Goal: Information Seeking & Learning: Learn about a topic

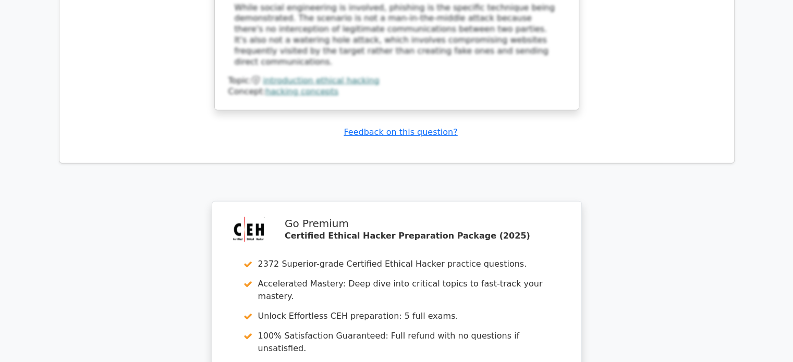
scroll to position [6454, 0]
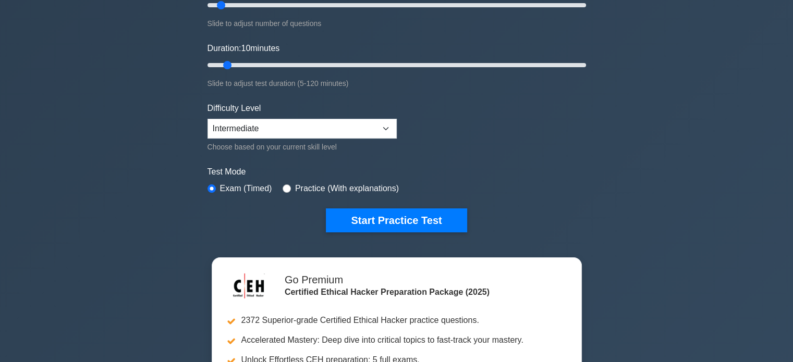
scroll to position [161, 0]
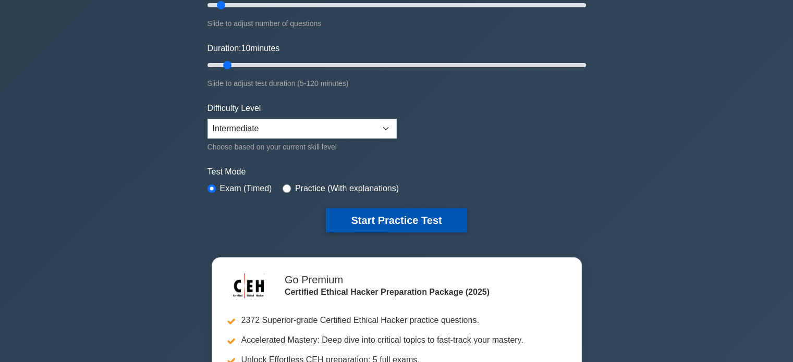
click at [394, 216] on button "Start Practice Test" at bounding box center [396, 221] width 141 height 24
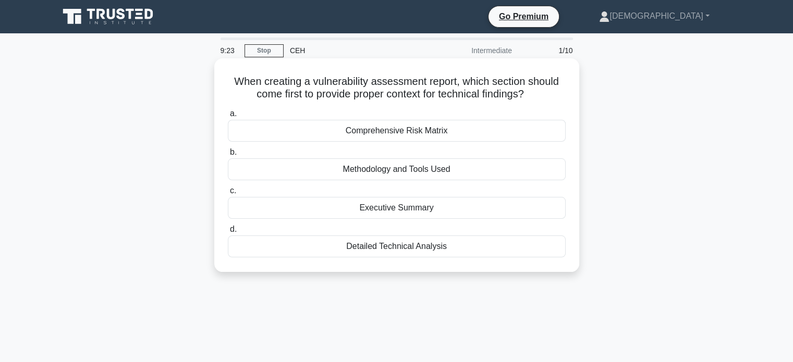
click at [389, 133] on div "Comprehensive Risk Matrix" at bounding box center [397, 131] width 338 height 22
click at [228, 117] on input "a. Comprehensive Risk Matrix" at bounding box center [228, 114] width 0 height 7
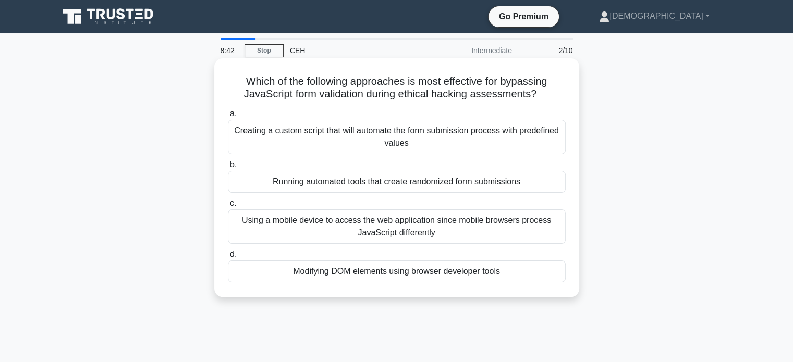
click at [449, 178] on div "Running automated tools that create randomized form submissions" at bounding box center [397, 182] width 338 height 22
click at [228, 168] on input "b. Running automated tools that create randomized form submissions" at bounding box center [228, 165] width 0 height 7
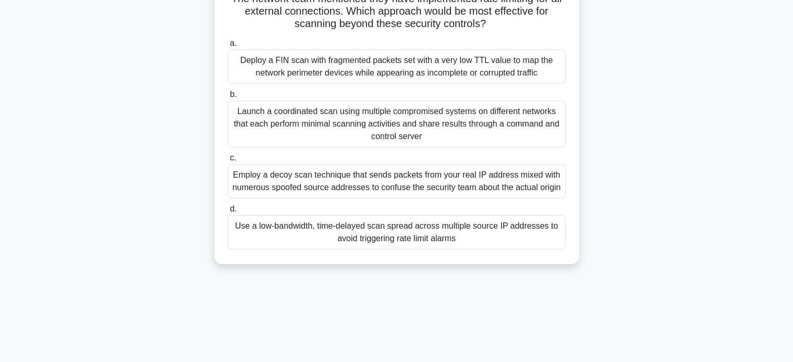
scroll to position [171, 0]
click at [451, 249] on div "Use a low-bandwidth, time-delayed scan spread across multiple source IP address…" at bounding box center [397, 232] width 338 height 34
click at [228, 212] on input "d. Use a low-bandwidth, time-delayed scan spread across multiple source IP addr…" at bounding box center [228, 208] width 0 height 7
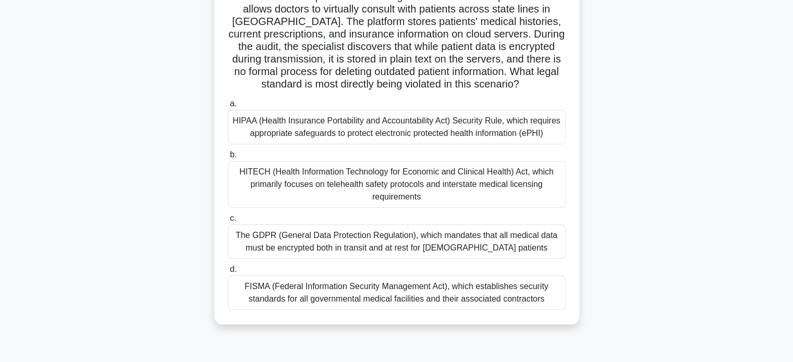
scroll to position [89, 0]
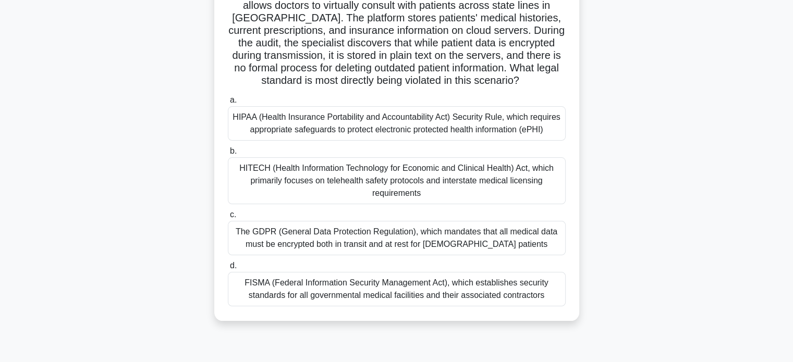
click at [287, 124] on div "HIPAA (Health Insurance Portability and Accountability Act) Security Rule, whic…" at bounding box center [397, 123] width 338 height 34
click at [228, 104] on input "a. HIPAA (Health Insurance Portability and Accountability Act) Security Rule, w…" at bounding box center [228, 100] width 0 height 7
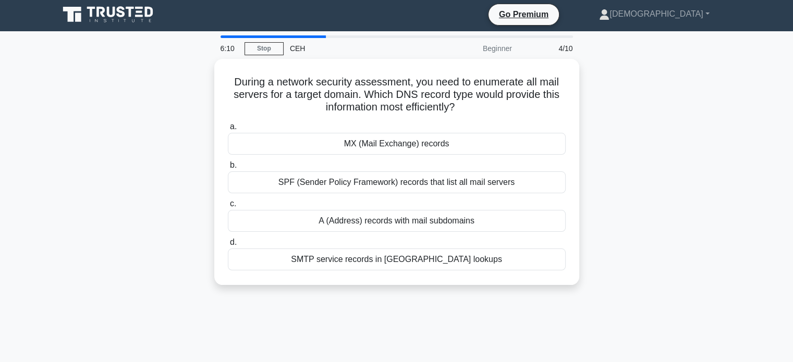
scroll to position [0, 0]
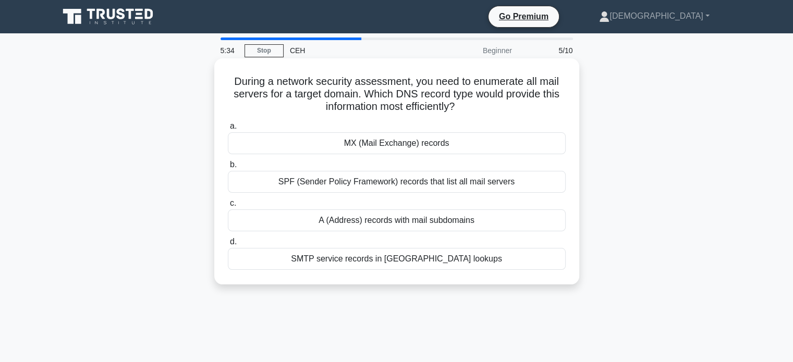
click at [337, 178] on div "SPF (Sender Policy Framework) records that list all mail servers" at bounding box center [397, 182] width 338 height 22
click at [228, 168] on input "b. SPF (Sender Policy Framework) records that list all mail servers" at bounding box center [228, 165] width 0 height 7
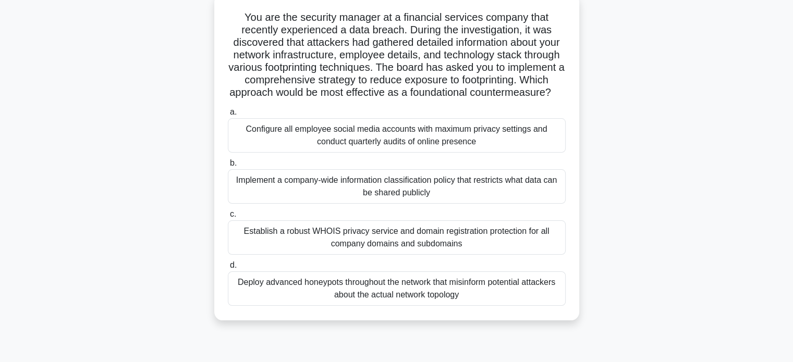
scroll to position [67, 0]
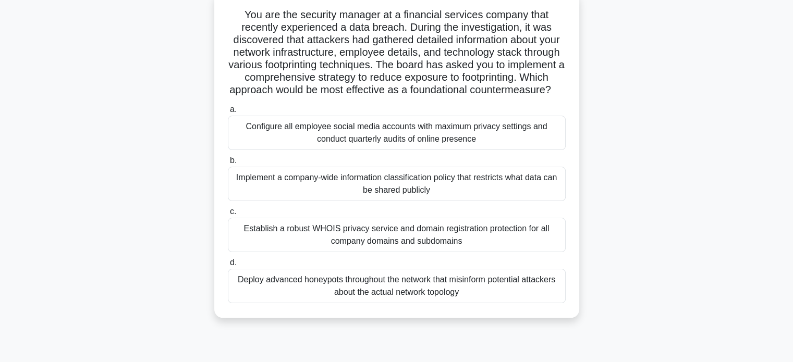
click at [405, 297] on div "Deploy advanced honeypots throughout the network that misinform potential attac…" at bounding box center [397, 286] width 338 height 34
click at [228, 266] on input "d. Deploy advanced honeypots throughout the network that misinform potential at…" at bounding box center [228, 263] width 0 height 7
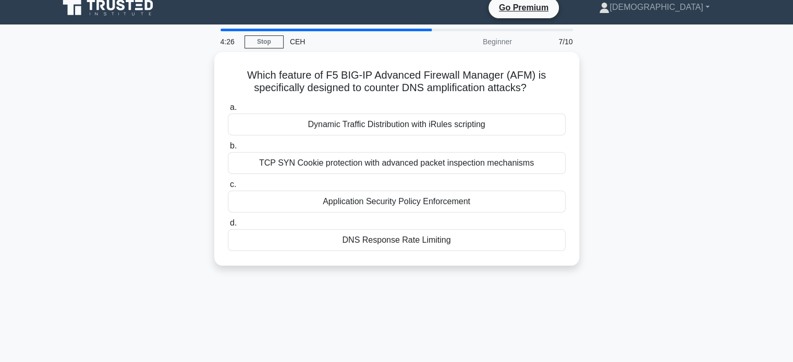
scroll to position [0, 0]
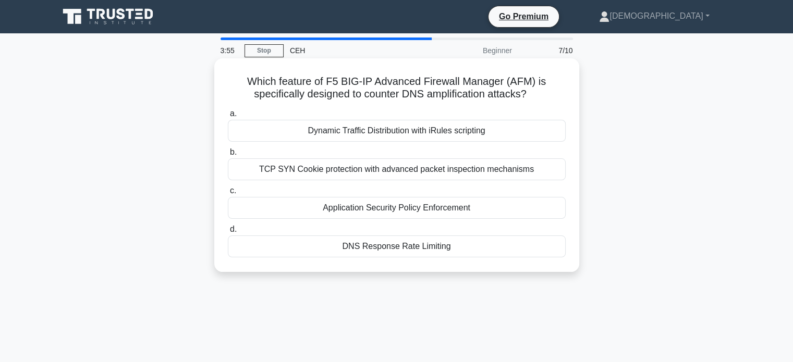
click at [424, 173] on div "TCP SYN Cookie protection with advanced packet inspection mechanisms" at bounding box center [397, 169] width 338 height 22
click at [228, 156] on input "b. TCP SYN Cookie protection with advanced packet inspection mechanisms" at bounding box center [228, 152] width 0 height 7
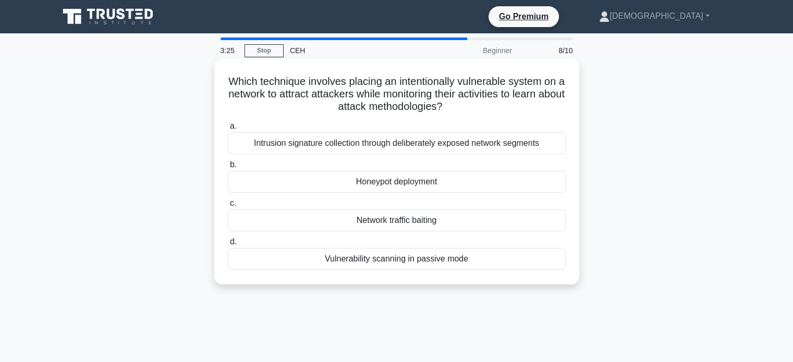
click at [406, 177] on div "Honeypot deployment" at bounding box center [397, 182] width 338 height 22
click at [228, 168] on input "b. Honeypot deployment" at bounding box center [228, 165] width 0 height 7
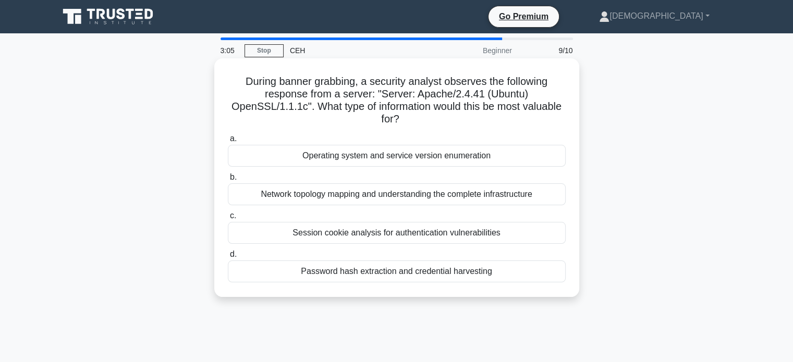
click at [332, 160] on div "Operating system and service version enumeration" at bounding box center [397, 156] width 338 height 22
click at [228, 142] on input "a. Operating system and service version enumeration" at bounding box center [228, 139] width 0 height 7
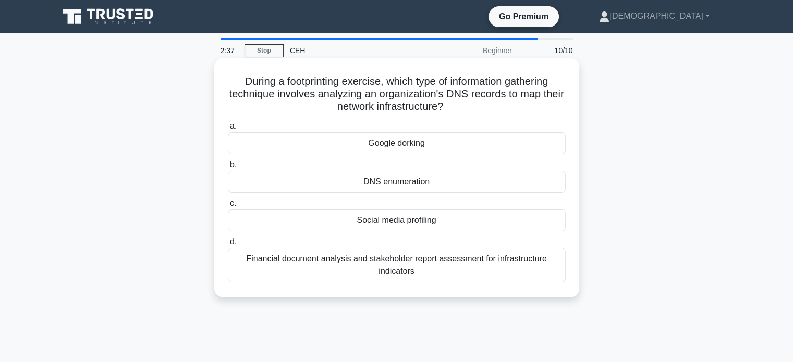
click at [433, 185] on div "DNS enumeration" at bounding box center [397, 182] width 338 height 22
click at [228, 168] on input "b. DNS enumeration" at bounding box center [228, 165] width 0 height 7
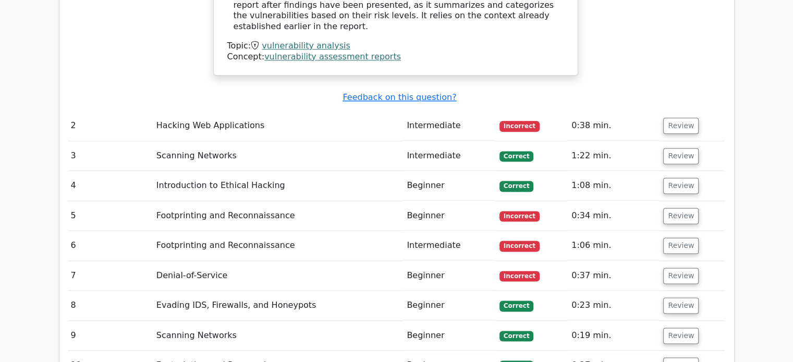
scroll to position [0, 2]
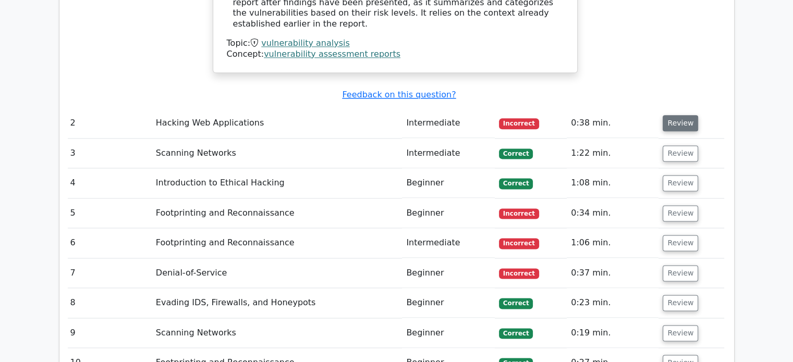
click at [675, 115] on button "Review" at bounding box center [680, 123] width 35 height 16
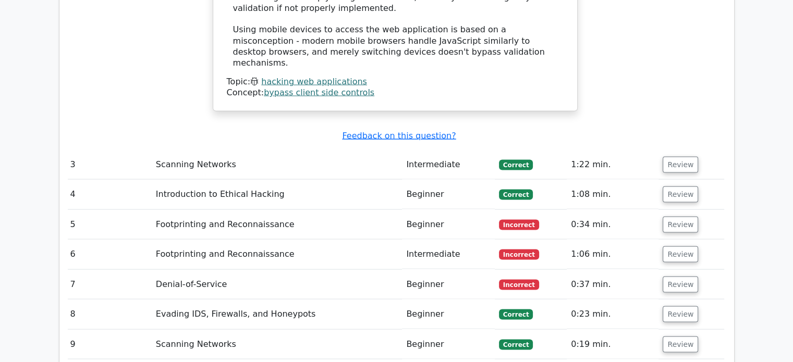
scroll to position [1945, 0]
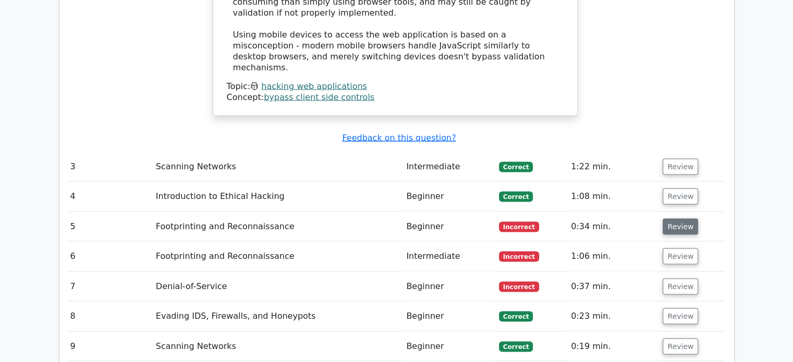
click at [686, 218] on button "Review" at bounding box center [680, 226] width 35 height 16
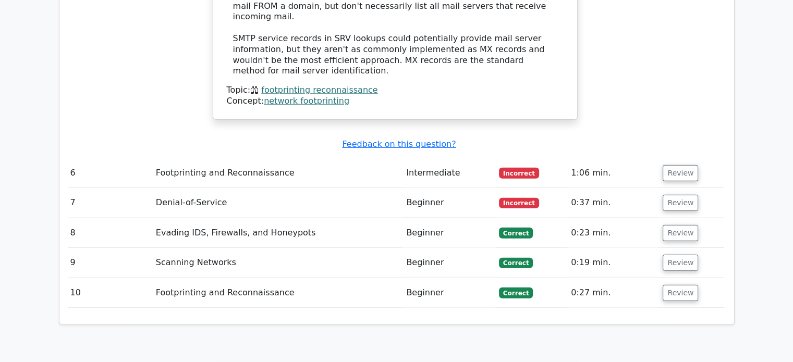
scroll to position [2561, 0]
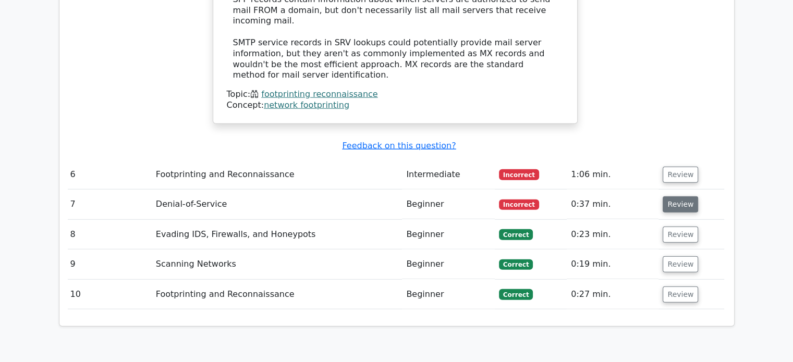
click at [676, 197] on button "Review" at bounding box center [680, 205] width 35 height 16
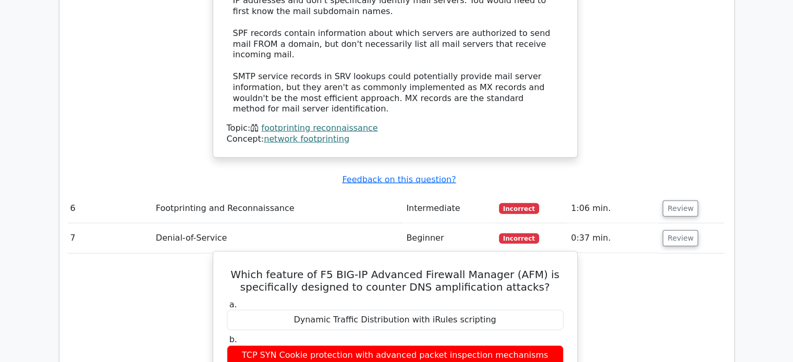
scroll to position [2526, 0]
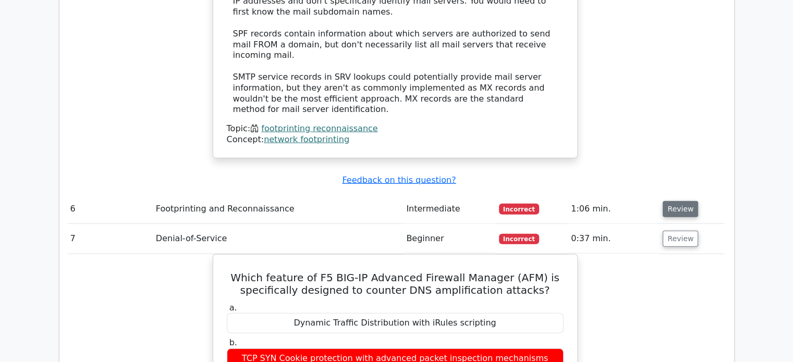
click at [677, 201] on button "Review" at bounding box center [680, 209] width 35 height 16
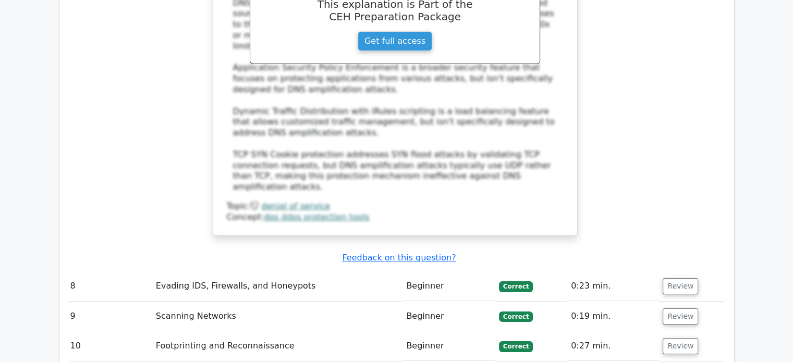
scroll to position [3738, 0]
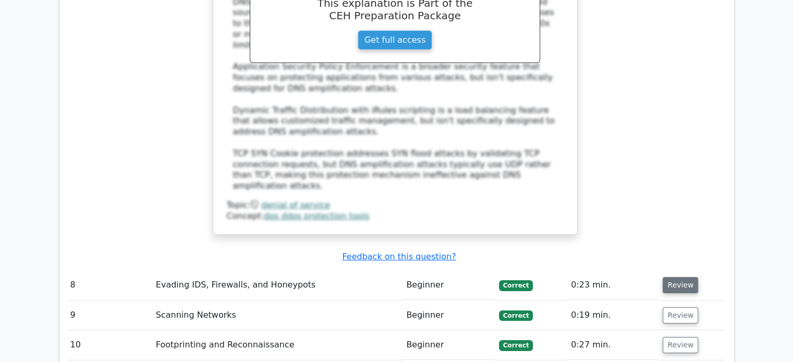
click at [675, 277] on button "Review" at bounding box center [680, 285] width 35 height 16
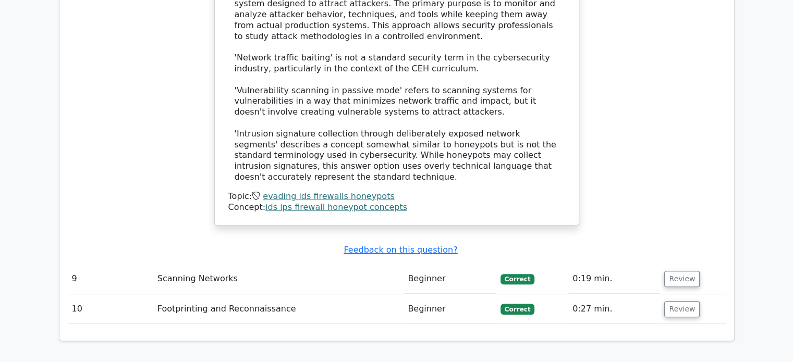
scroll to position [4362, 0]
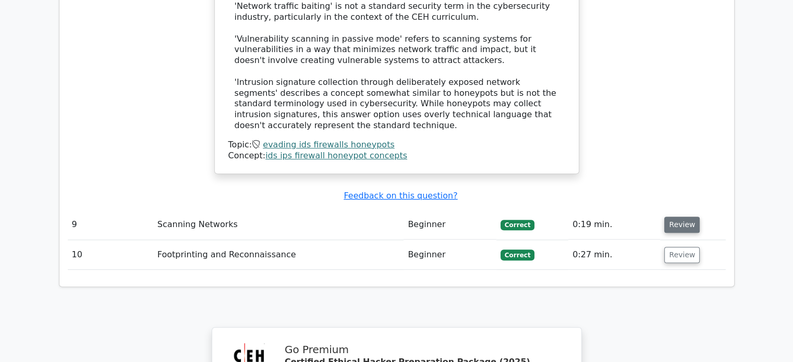
click at [674, 217] on button "Review" at bounding box center [681, 225] width 35 height 16
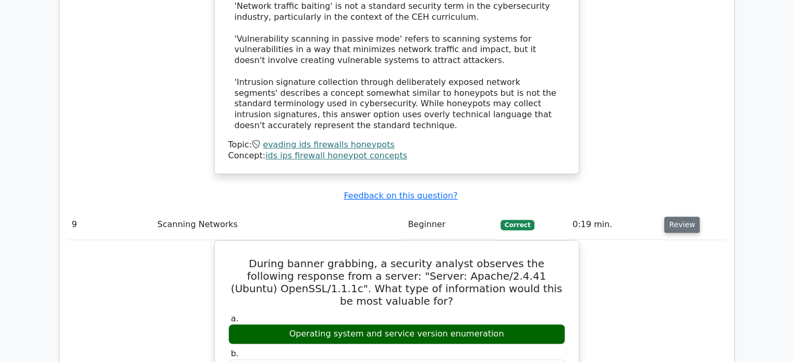
click at [675, 217] on button "Review" at bounding box center [681, 225] width 35 height 16
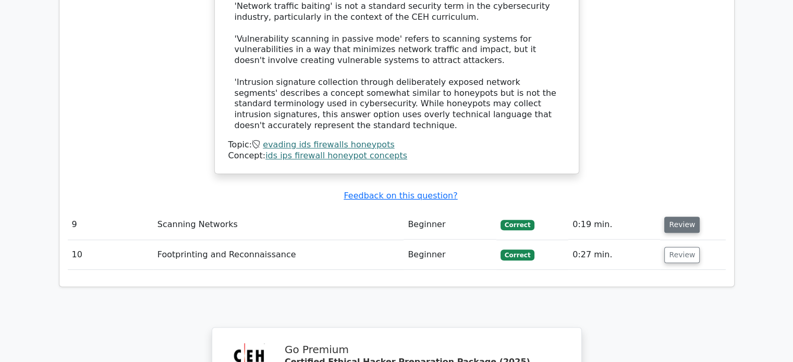
click at [675, 217] on button "Review" at bounding box center [681, 225] width 35 height 16
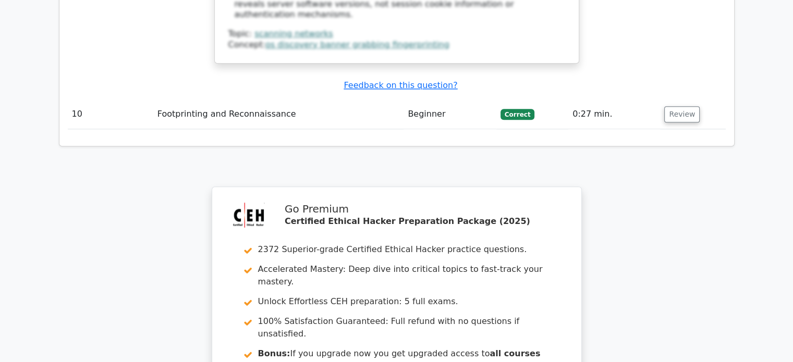
scroll to position [5130, 0]
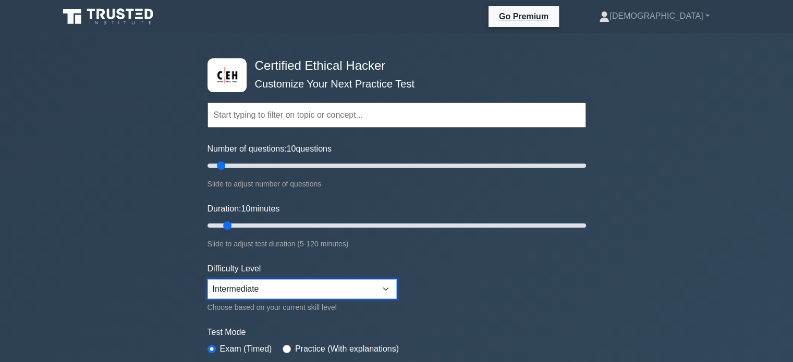
click at [296, 291] on select "Beginner Intermediate Expert" at bounding box center [301, 289] width 189 height 20
select select "expert"
click at [207, 279] on select "Beginner Intermediate Expert" at bounding box center [301, 289] width 189 height 20
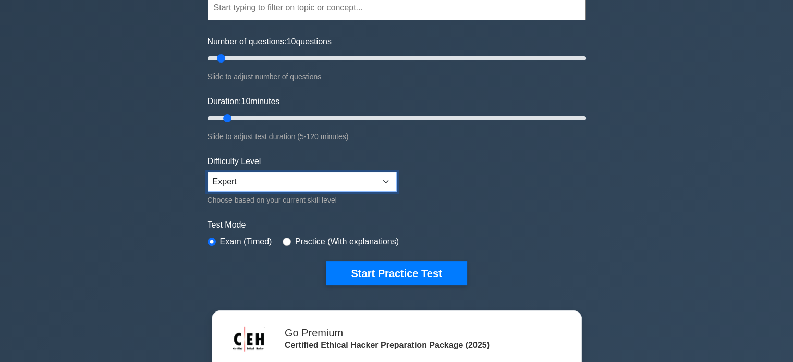
scroll to position [110, 0]
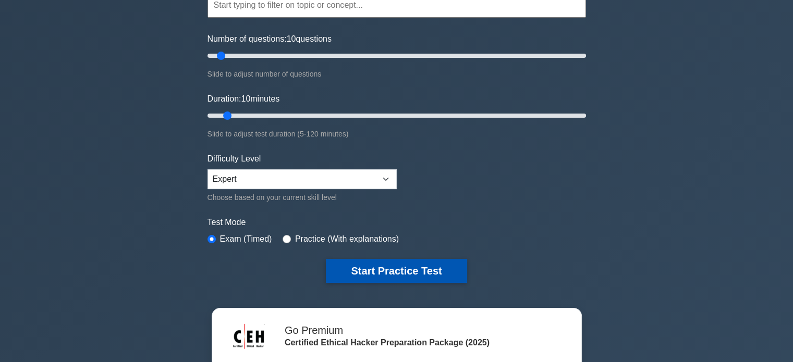
click at [384, 263] on button "Start Practice Test" at bounding box center [396, 271] width 141 height 24
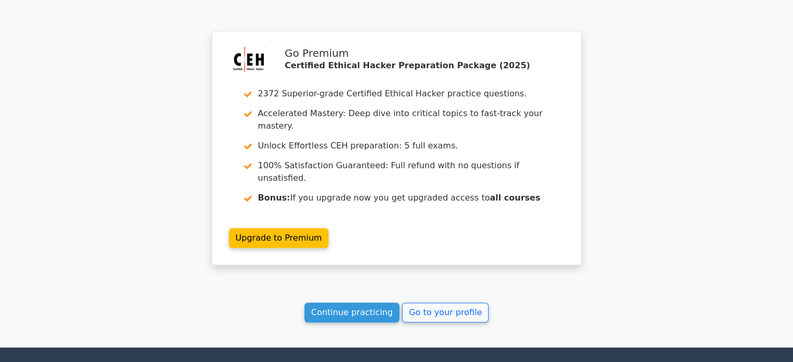
scroll to position [807, 0]
drag, startPoint x: 0, startPoint y: 0, endPoint x: 384, endPoint y: 263, distance: 465.0
click at [384, 303] on link "Continue practicing" at bounding box center [351, 313] width 95 height 20
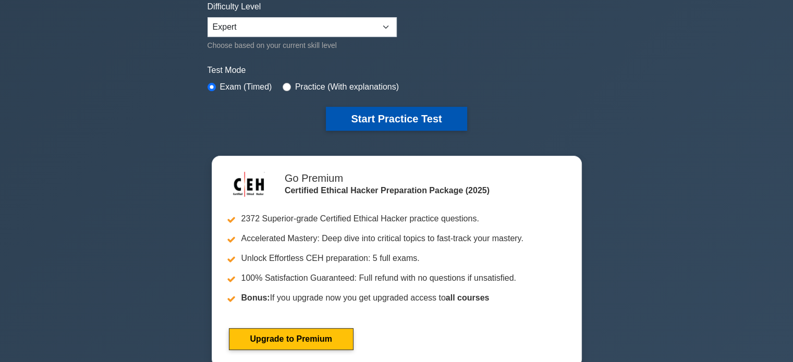
scroll to position [263, 0]
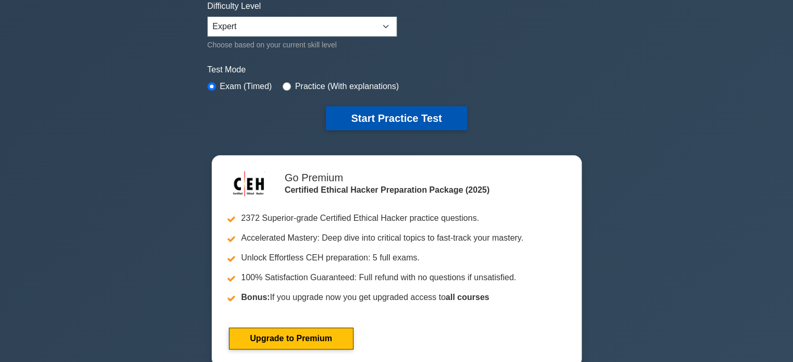
click at [392, 108] on button "Start Practice Test" at bounding box center [396, 118] width 141 height 24
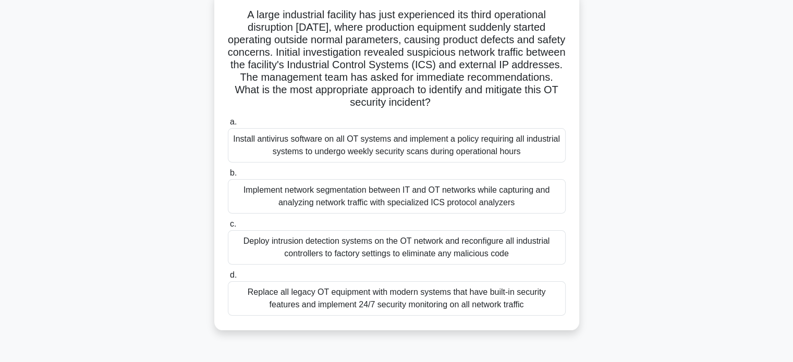
scroll to position [67, 0]
click at [386, 189] on div "Implement network segmentation between IT and OT networks while capturing and a…" at bounding box center [397, 196] width 338 height 34
click at [228, 177] on input "b. Implement network segmentation between IT and OT networks while capturing an…" at bounding box center [228, 173] width 0 height 7
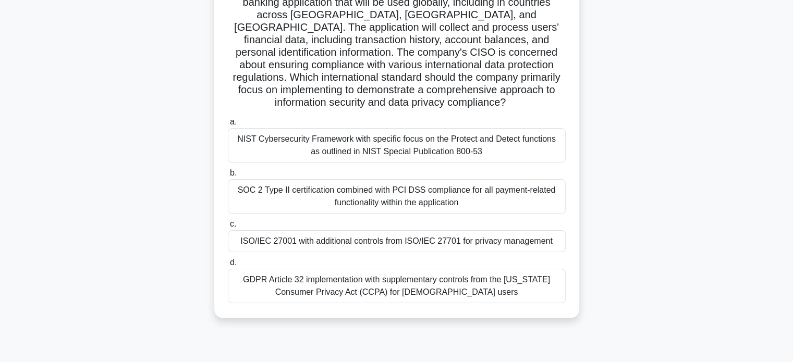
scroll to position [96, 0]
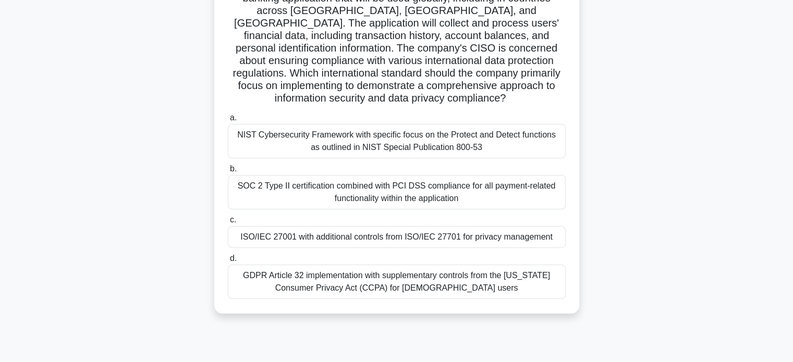
click at [390, 239] on div "ISO/IEC 27001 with additional controls from ISO/IEC 27701 for privacy management" at bounding box center [397, 237] width 338 height 22
click at [228, 224] on input "c. ISO/IEC 27001 with additional controls from ISO/IEC 27701 for privacy manage…" at bounding box center [228, 220] width 0 height 7
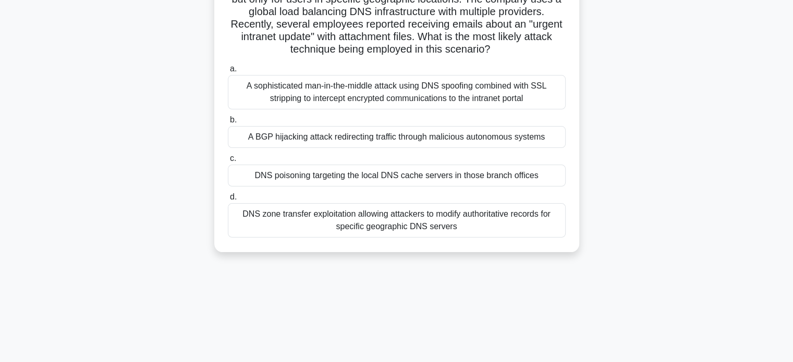
scroll to position [134, 0]
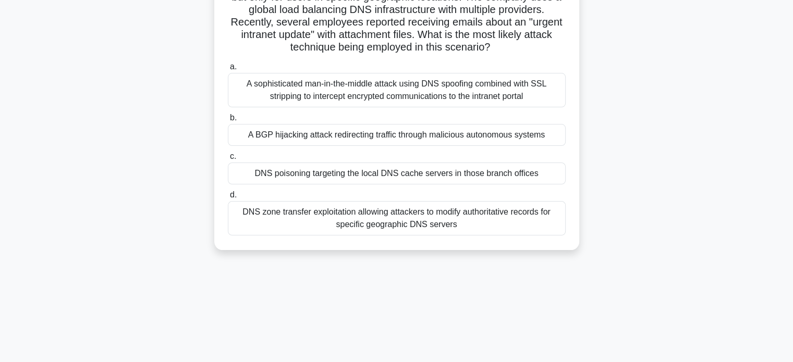
click at [272, 135] on div "A BGP hijacking attack redirecting traffic through malicious autonomous systems" at bounding box center [397, 135] width 338 height 22
click at [228, 121] on input "b. A BGP hijacking attack redirecting traffic through malicious autonomous syst…" at bounding box center [228, 118] width 0 height 7
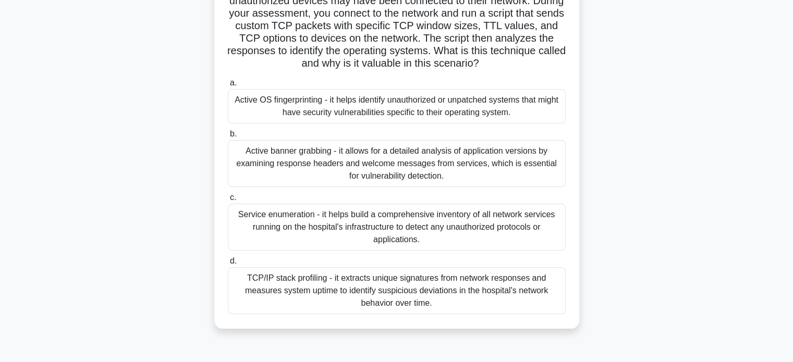
scroll to position [106, 0]
click at [384, 302] on div "TCP/IP stack profiling - it extracts unique signatures from network responses a…" at bounding box center [397, 290] width 338 height 47
click at [228, 264] on input "d. TCP/IP stack profiling - it extracts unique signatures from network response…" at bounding box center [228, 261] width 0 height 7
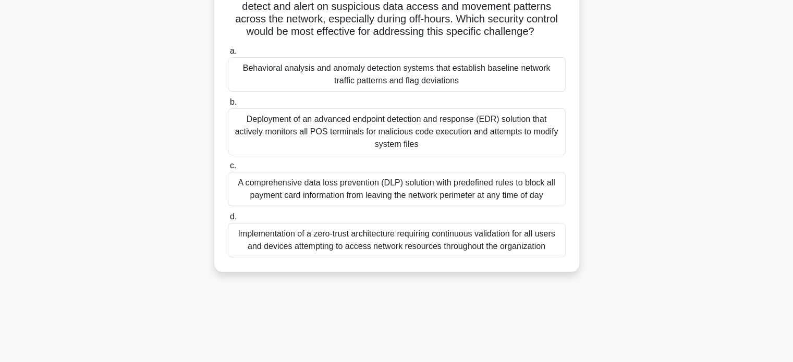
scroll to position [150, 0]
click at [386, 237] on div "Implementation of a zero-trust architecture requiring continuous validation for…" at bounding box center [397, 240] width 338 height 34
click at [228, 221] on input "d. Implementation of a zero-trust architecture requiring continuous validation …" at bounding box center [228, 217] width 0 height 7
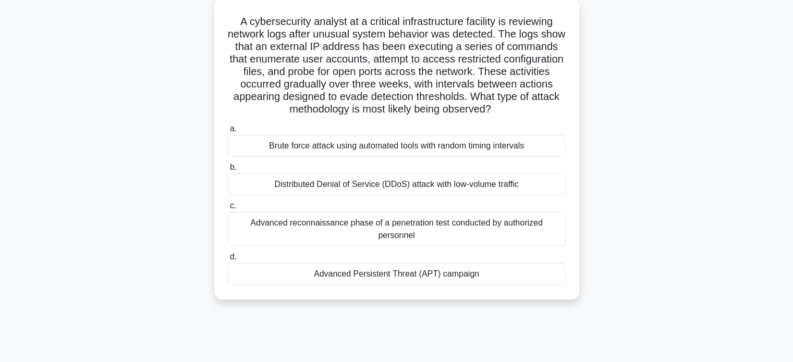
scroll to position [58, 0]
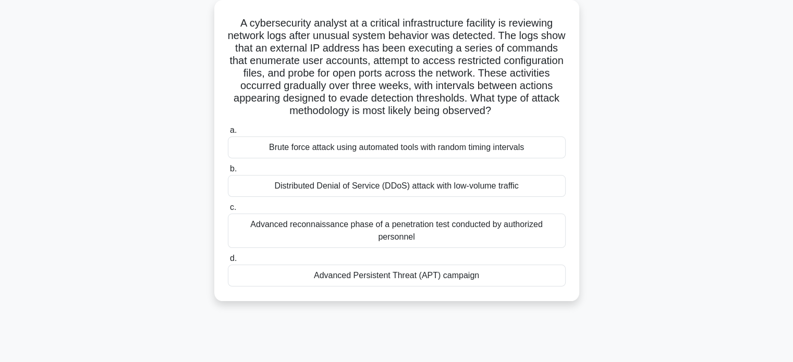
click at [360, 152] on div "Brute force attack using automated tools with random timing intervals" at bounding box center [397, 148] width 338 height 22
click at [228, 134] on input "a. Brute force attack using automated tools with random timing intervals" at bounding box center [228, 130] width 0 height 7
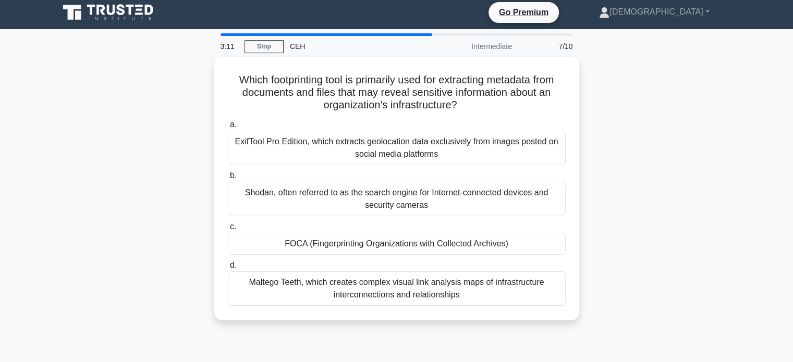
scroll to position [0, 0]
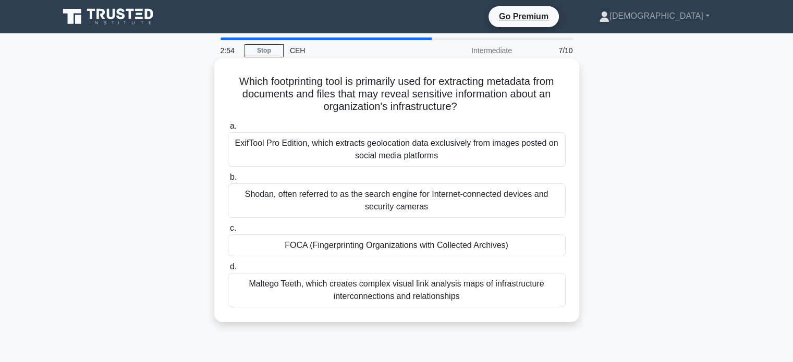
click at [311, 191] on div "Shodan, often referred to as the search engine for Internet-connected devices a…" at bounding box center [397, 201] width 338 height 34
click at [228, 181] on input "b. Shodan, often referred to as the search engine for Internet-connected device…" at bounding box center [228, 177] width 0 height 7
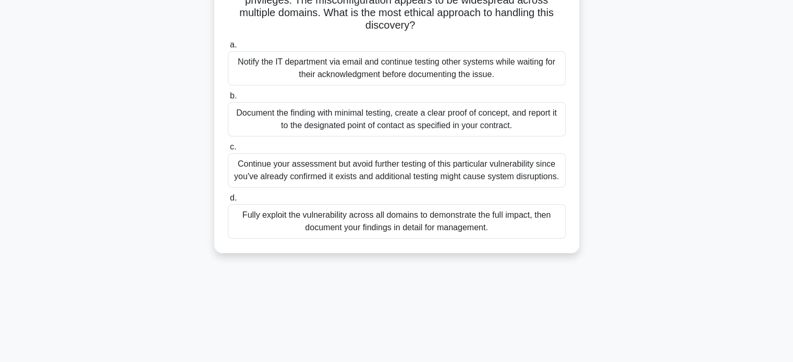
scroll to position [120, 0]
click at [410, 122] on div "Document the finding with minimal testing, create a clear proof of concept, and…" at bounding box center [397, 118] width 338 height 34
click at [228, 99] on input "b. Document the finding with minimal testing, create a clear proof of concept, …" at bounding box center [228, 95] width 0 height 7
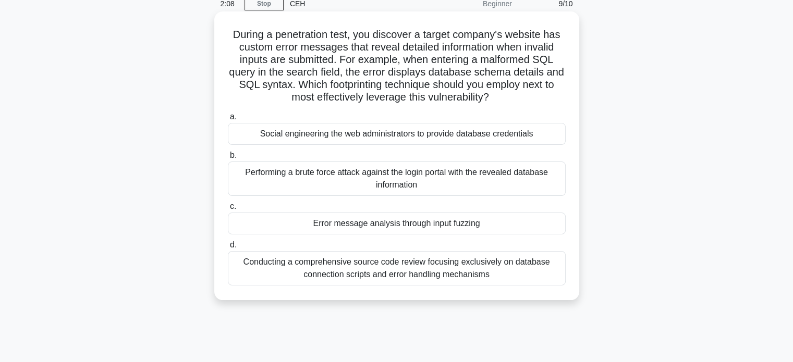
scroll to position [0, 0]
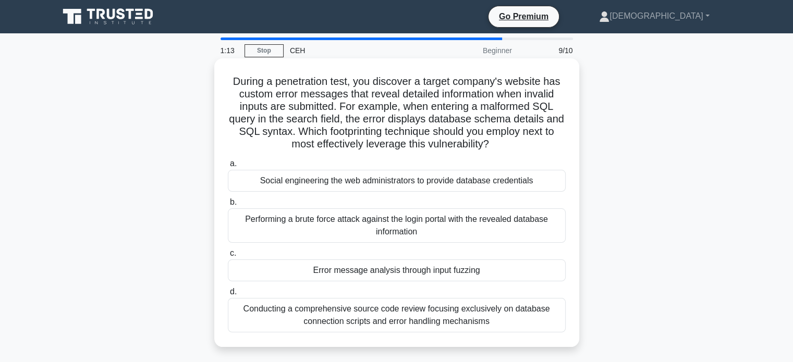
click at [389, 275] on div "Error message analysis through input fuzzing" at bounding box center [397, 271] width 338 height 22
click at [228, 257] on input "c. Error message analysis through input fuzzing" at bounding box center [228, 253] width 0 height 7
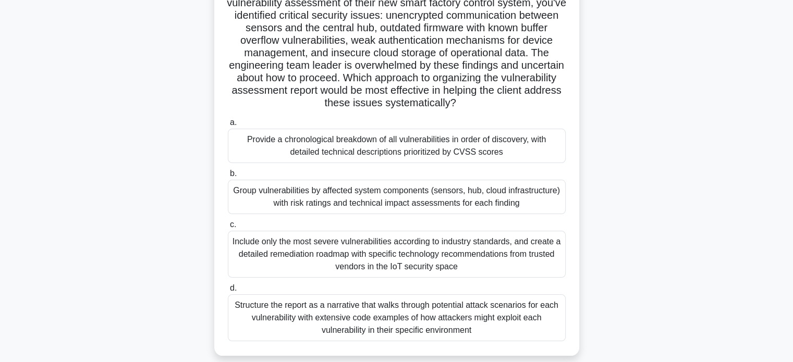
scroll to position [107, 0]
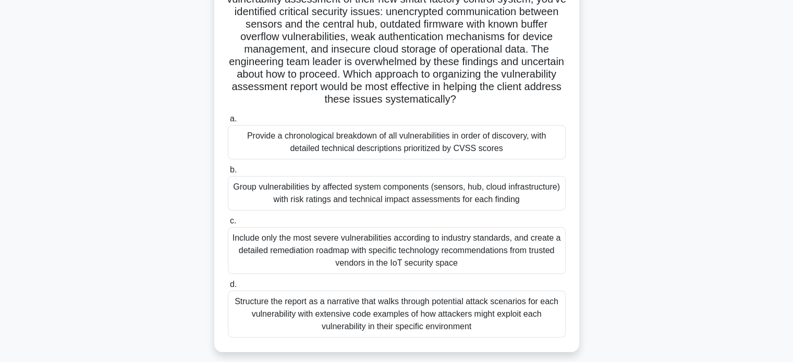
click at [437, 320] on div "Structure the report as a narrative that walks through potential attack scenari…" at bounding box center [397, 314] width 338 height 47
click at [228, 288] on input "d. Structure the report as a narrative that walks through potential attack scen…" at bounding box center [228, 285] width 0 height 7
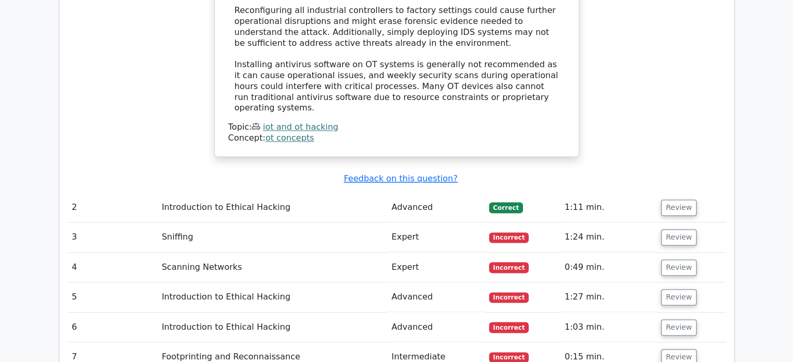
scroll to position [1462, 0]
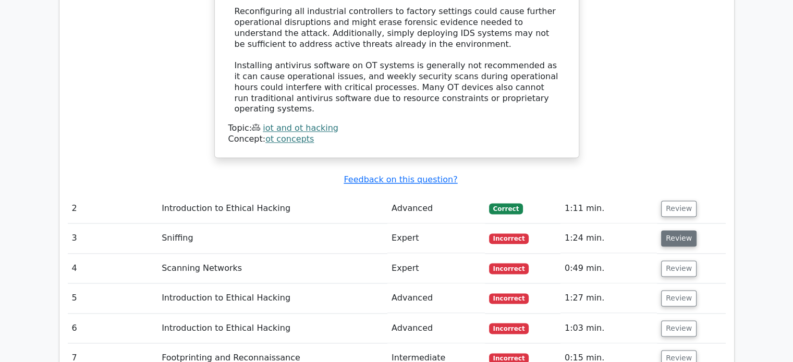
click at [678, 230] on button "Review" at bounding box center [678, 238] width 35 height 16
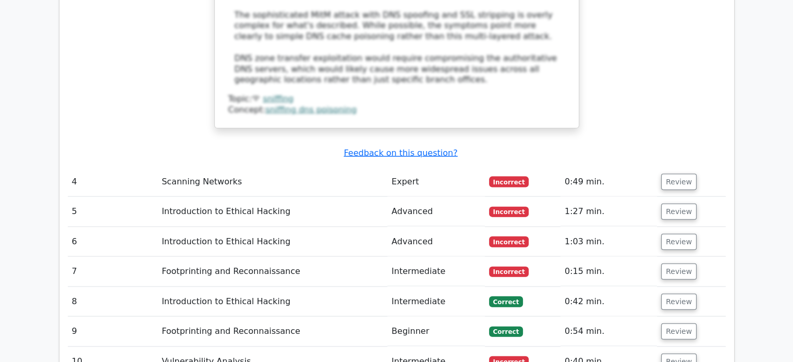
scroll to position [2292, 0]
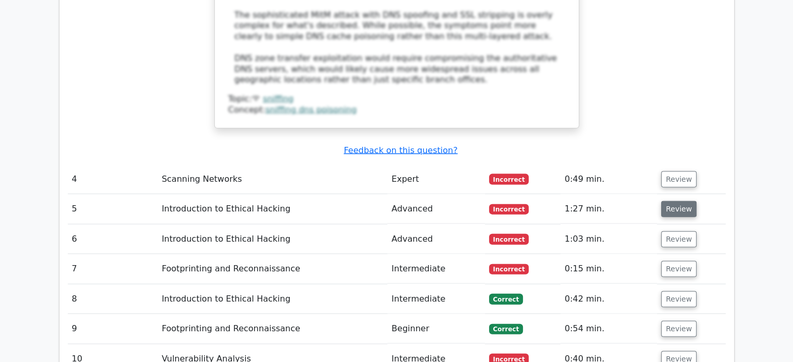
click at [671, 201] on button "Review" at bounding box center [678, 209] width 35 height 16
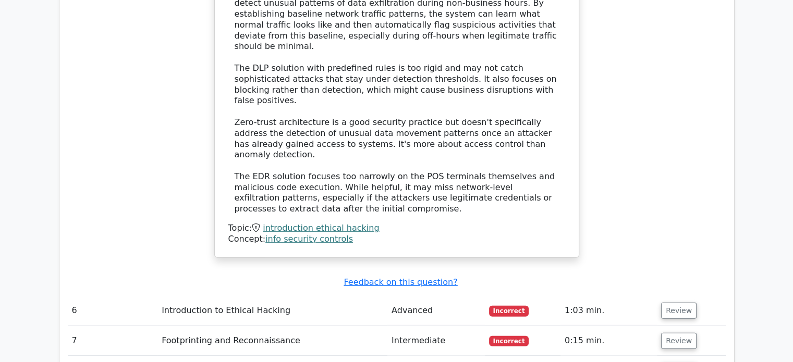
scroll to position [2979, 0]
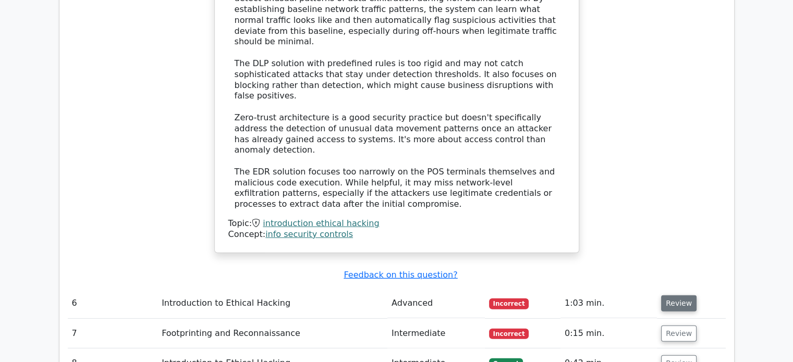
click at [663, 296] on button "Review" at bounding box center [678, 304] width 35 height 16
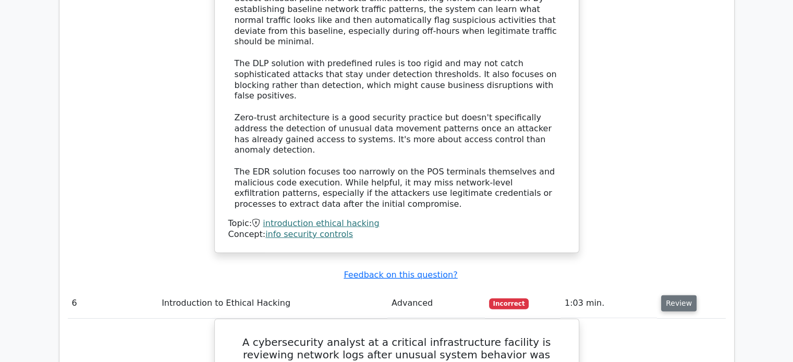
click at [682, 296] on button "Review" at bounding box center [678, 304] width 35 height 16
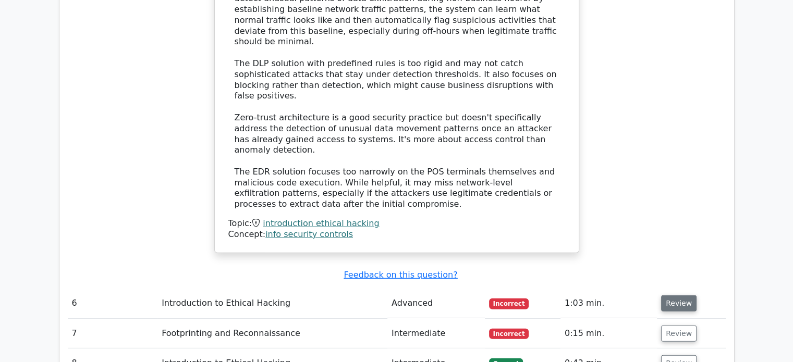
click at [682, 296] on button "Review" at bounding box center [678, 304] width 35 height 16
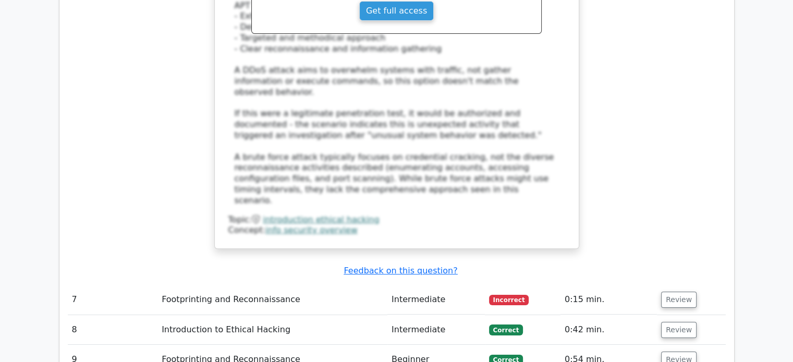
scroll to position [3686, 0]
click at [681, 292] on button "Review" at bounding box center [678, 300] width 35 height 16
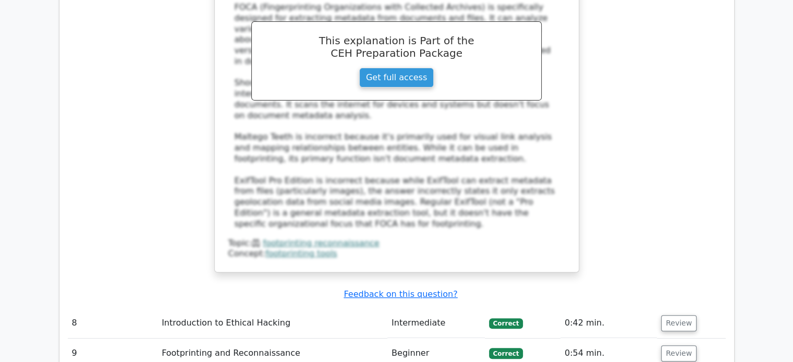
scroll to position [4281, 0]
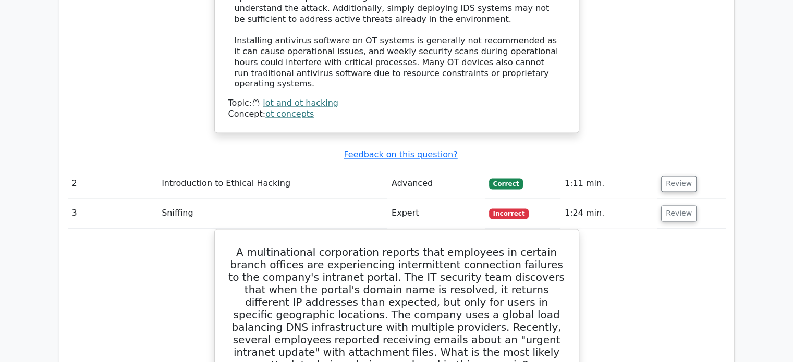
scroll to position [1486, 0]
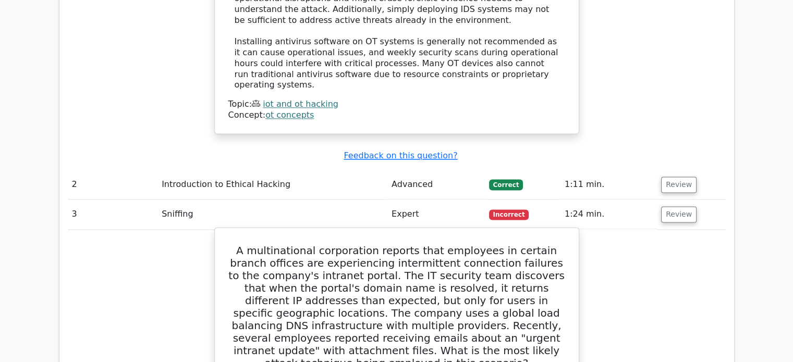
drag, startPoint x: 465, startPoint y: 244, endPoint x: 230, endPoint y: 172, distance: 246.0
copy div "A multinational corporation reports that employees in certain branch offices ar…"
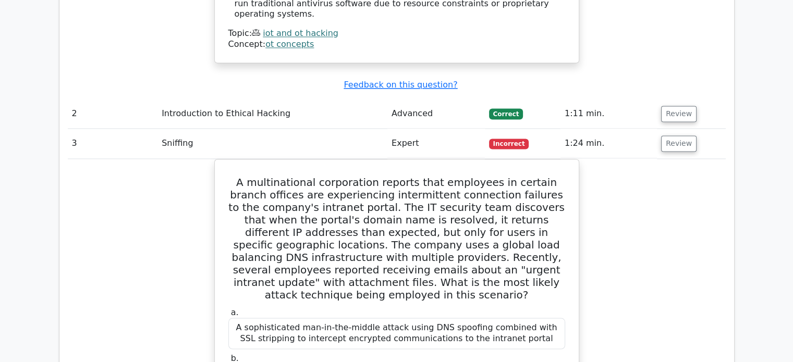
scroll to position [1559, 0]
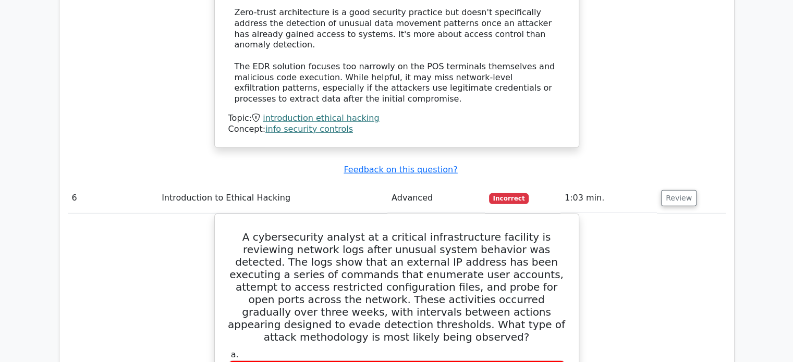
scroll to position [3081, 0]
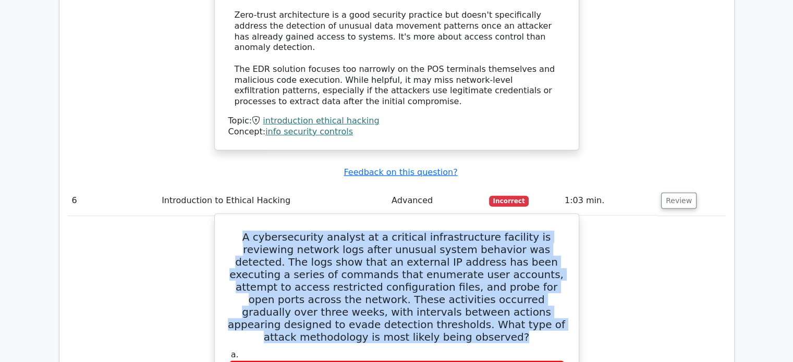
drag, startPoint x: 537, startPoint y: 166, endPoint x: 225, endPoint y: 62, distance: 328.7
copy h5 "A cybersecurity analyst at a critical infrastructure facility is reviewing netw…"
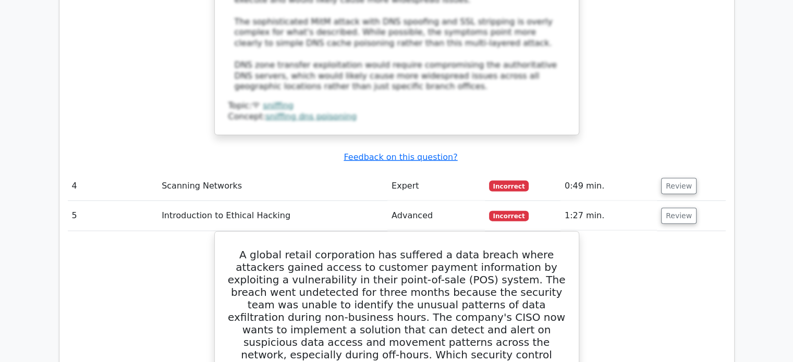
scroll to position [2259, 0]
